Goal: Information Seeking & Learning: Learn about a topic

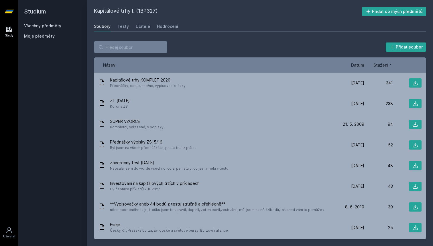
click at [10, 15] on icon at bounding box center [9, 11] width 9 height 23
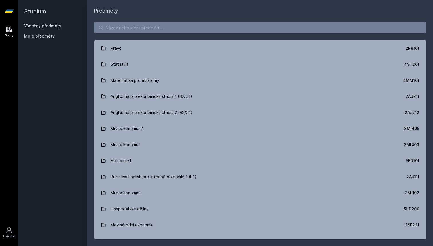
click at [10, 10] on icon at bounding box center [9, 11] width 9 height 3
click at [112, 29] on input "search" at bounding box center [260, 27] width 332 height 11
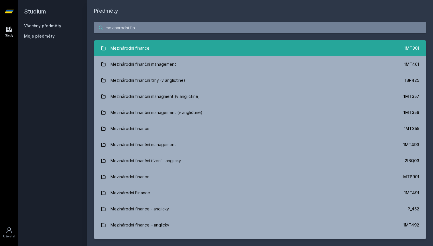
type input "mezinarodni fin"
click at [168, 44] on link "Mezinárodní finance 1MT301" at bounding box center [260, 48] width 332 height 16
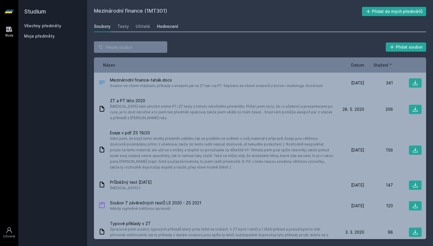
click at [167, 29] on link "Hodnocení" at bounding box center [167, 26] width 21 height 11
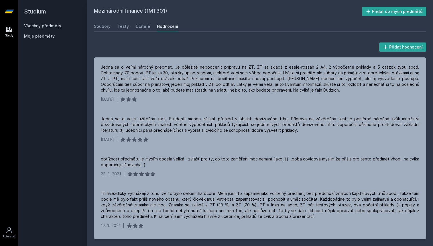
click at [148, 28] on div "Soubory Testy Učitelé Hodnocení" at bounding box center [260, 26] width 332 height 11
click at [144, 28] on div "Učitelé" at bounding box center [143, 26] width 14 height 6
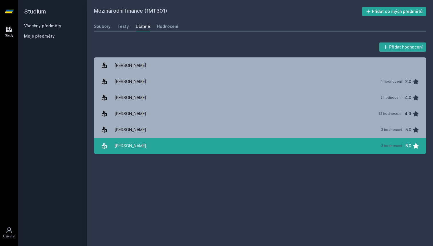
click at [208, 146] on link "[PERSON_NAME] 3 hodnocení 5.0" at bounding box center [260, 146] width 332 height 16
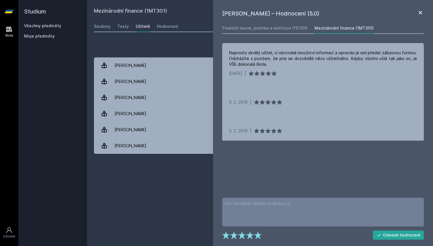
click at [419, 13] on icon at bounding box center [420, 12] width 7 height 7
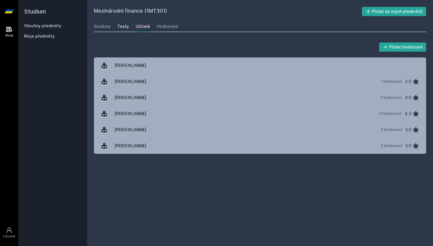
click at [119, 28] on div "Testy" at bounding box center [122, 26] width 11 height 6
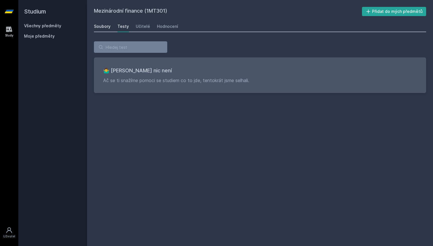
click at [109, 28] on div "Soubory" at bounding box center [102, 26] width 17 height 6
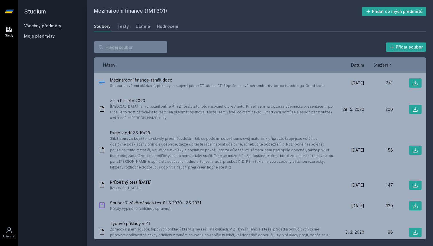
click at [13, 11] on icon at bounding box center [9, 11] width 9 height 23
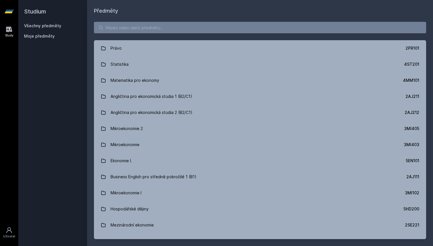
click at [117, 33] on div "Právo 2PR101 Statistika 4ST201 Matematika pro ekonomy 4MM101 Angličtina pro eko…" at bounding box center [260, 130] width 346 height 231
click at [123, 31] on input "search" at bounding box center [260, 27] width 332 height 11
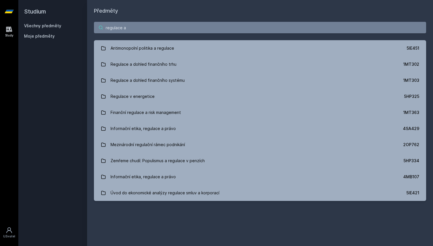
type input "regulace a"
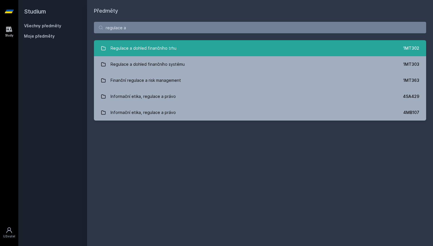
click at [144, 47] on div "Regulace a dohled finančního trhu" at bounding box center [144, 47] width 66 height 11
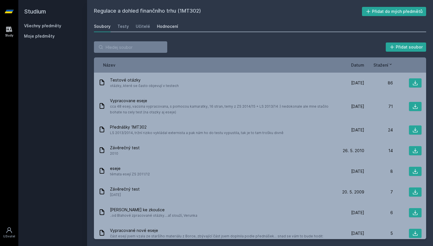
click at [171, 31] on link "Hodnocení" at bounding box center [167, 26] width 21 height 11
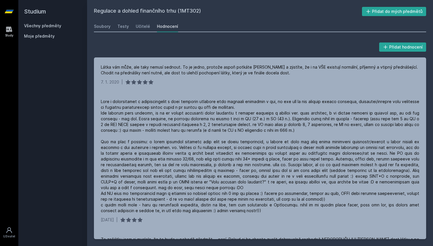
click at [8, 9] on icon at bounding box center [9, 11] width 9 height 23
